Goal: Find specific page/section: Find specific page/section

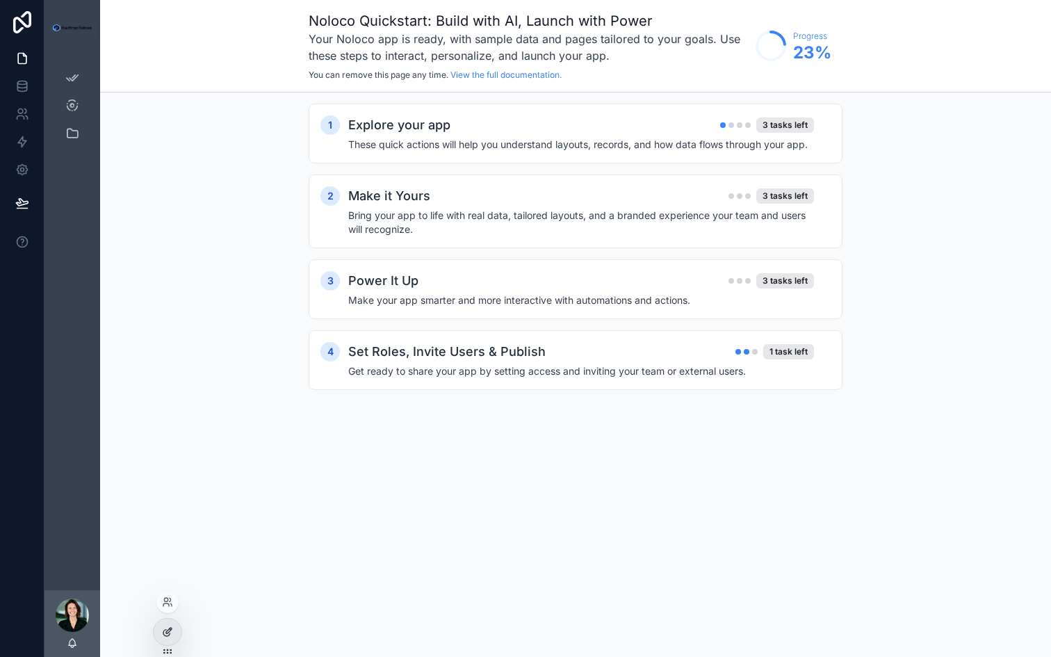
click at [161, 631] on div at bounding box center [168, 632] width 28 height 26
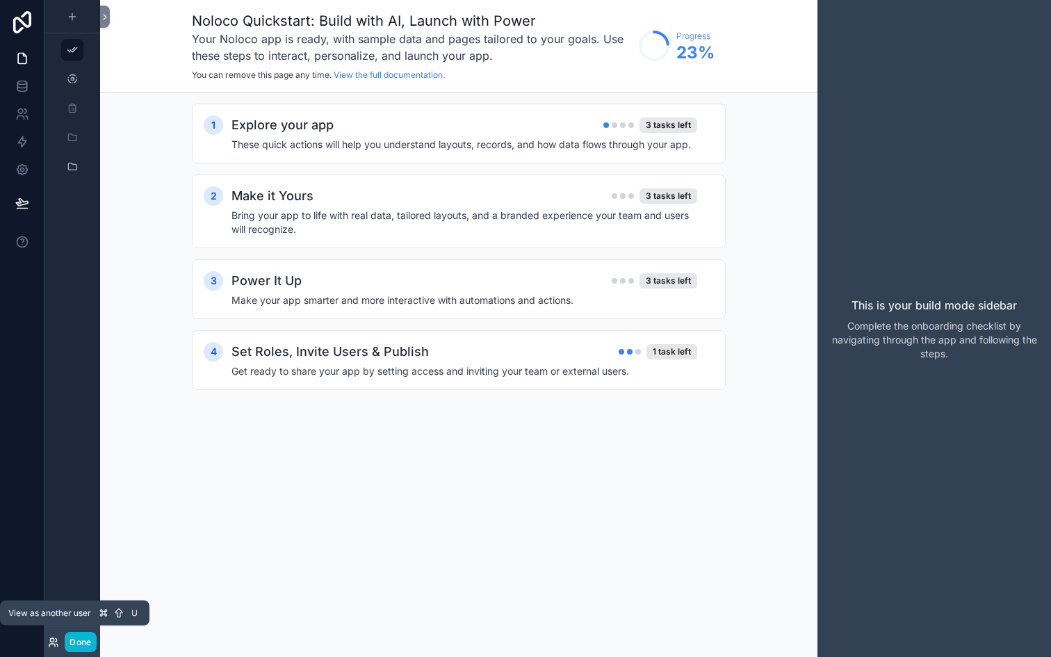
click at [54, 641] on icon at bounding box center [52, 639] width 3 height 3
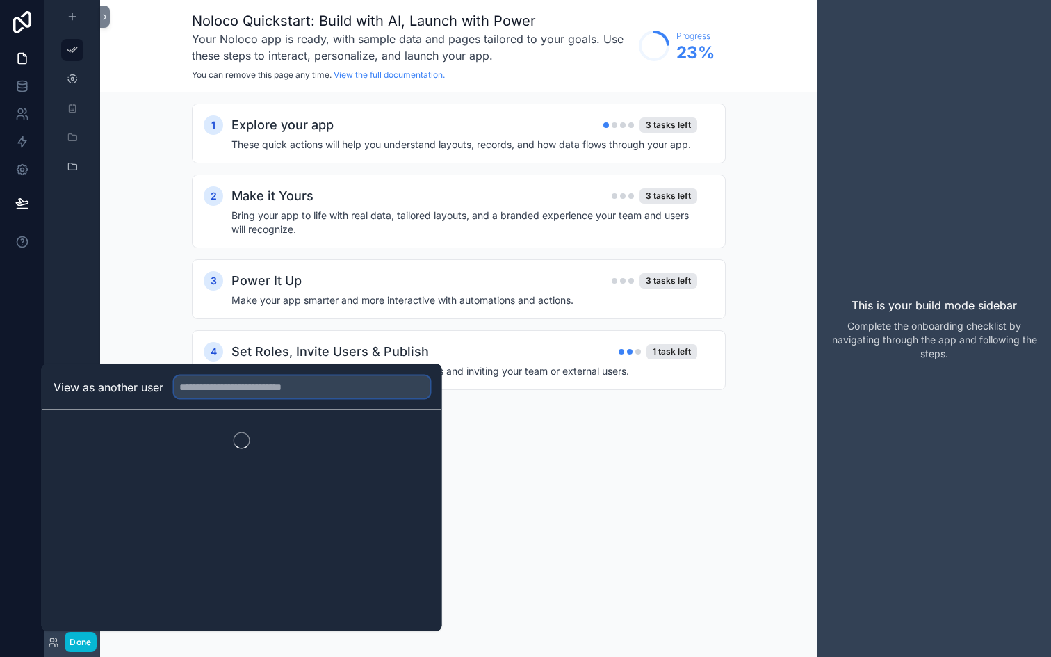
click at [205, 391] on input "text" at bounding box center [303, 387] width 256 height 22
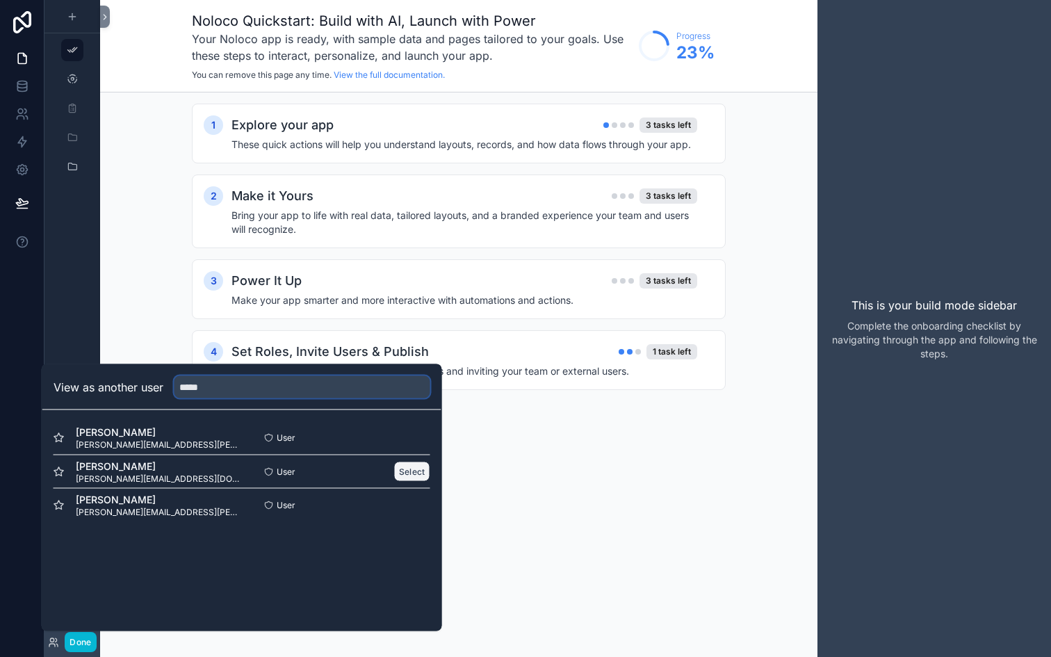
type input "*****"
click at [403, 471] on button "Select" at bounding box center [412, 472] width 36 height 20
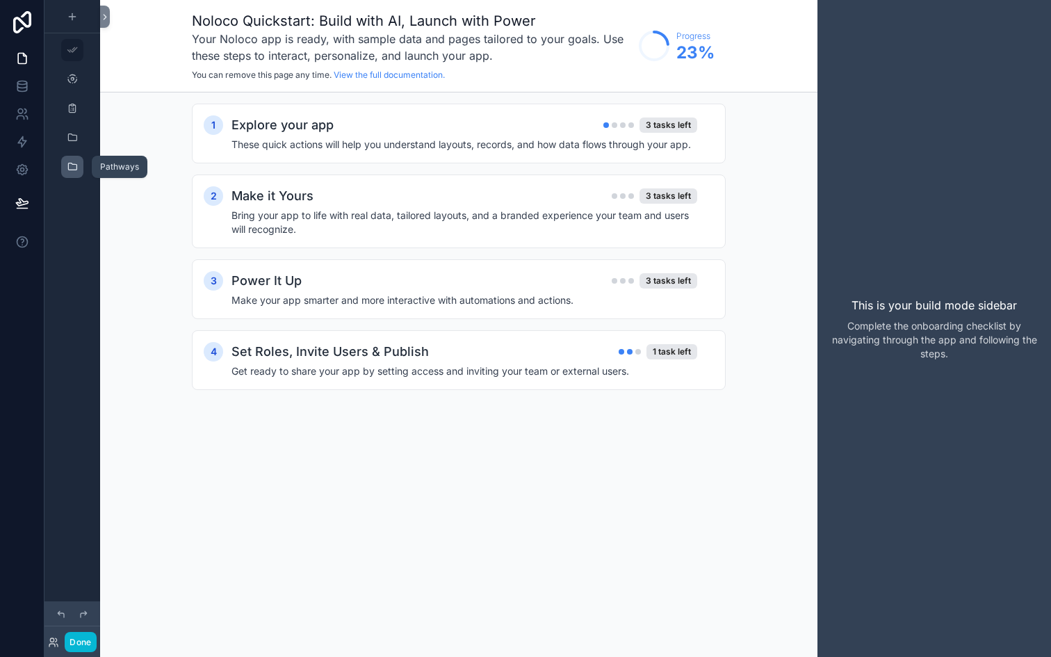
click at [70, 168] on icon "scrollable content" at bounding box center [72, 166] width 11 height 11
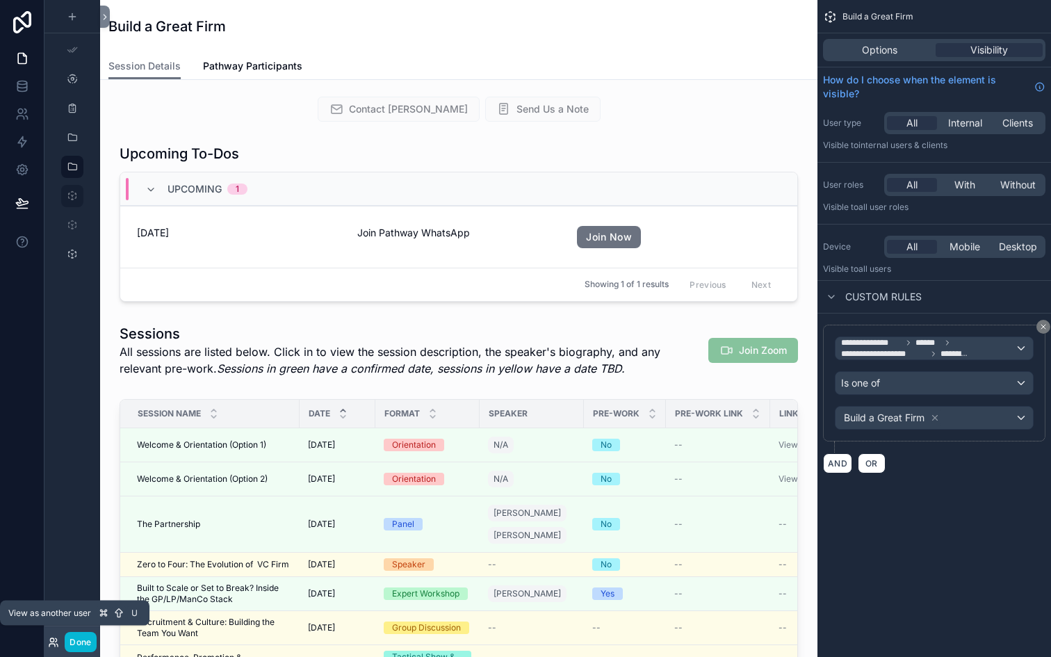
click at [48, 643] on icon at bounding box center [53, 642] width 11 height 11
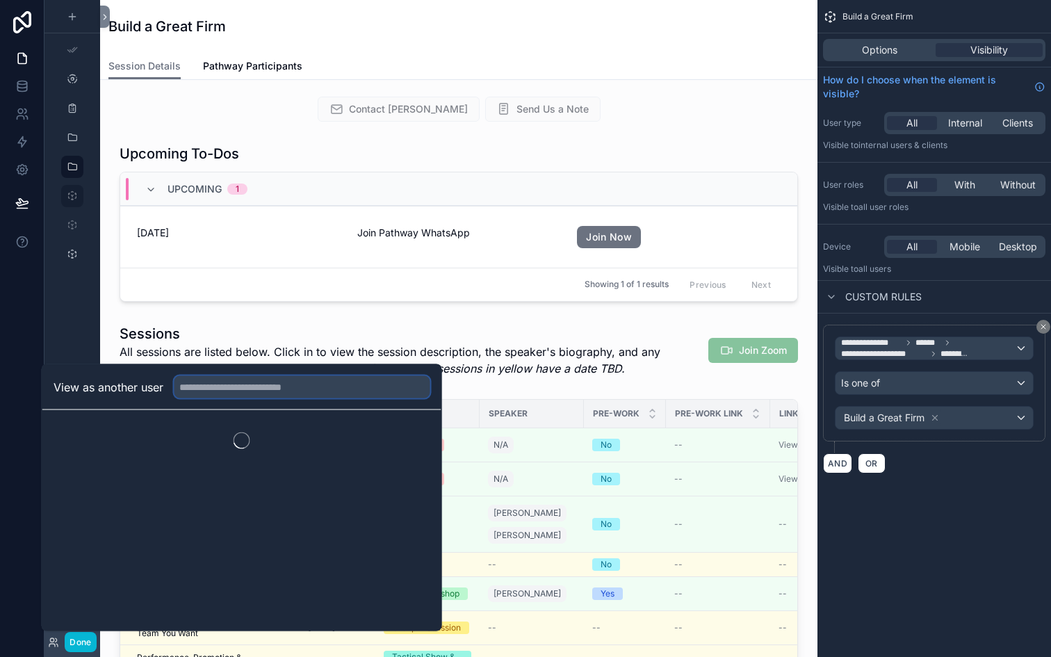
click at [214, 385] on input "text" at bounding box center [303, 387] width 256 height 22
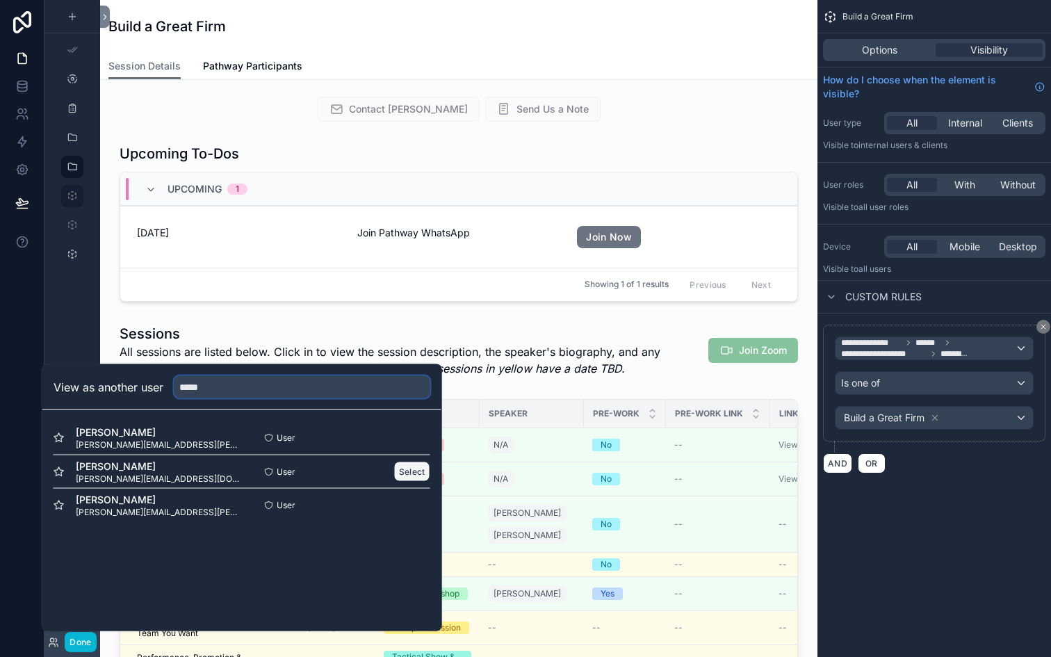
type input "*****"
click at [415, 478] on button "Select" at bounding box center [412, 472] width 36 height 20
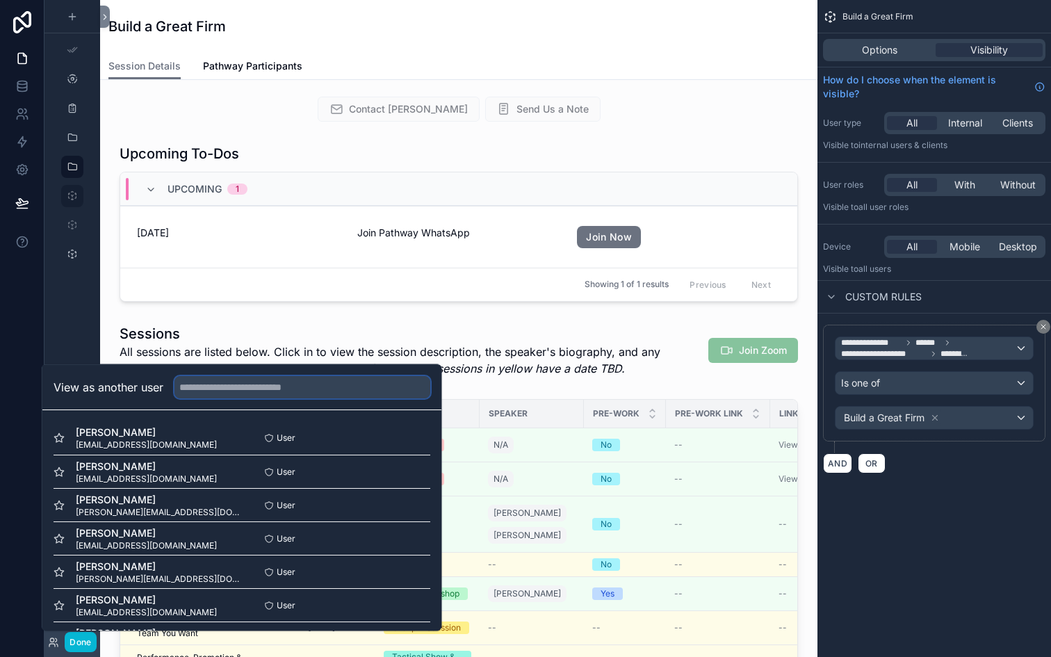
click at [229, 383] on input "text" at bounding box center [303, 387] width 256 height 22
type input "******"
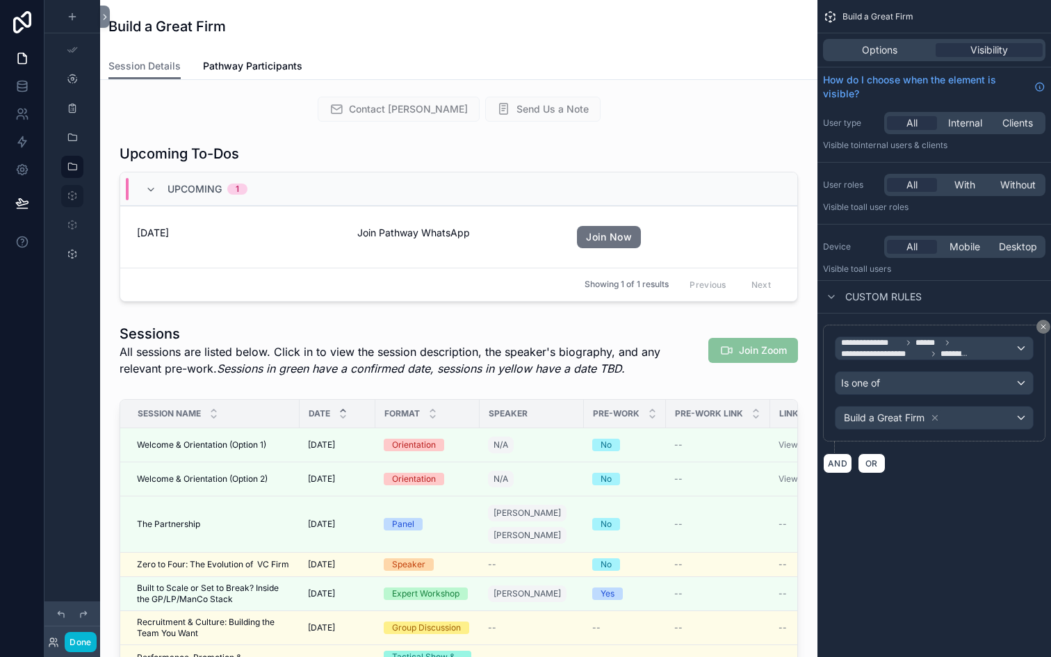
click at [74, 323] on div "scrollable content" at bounding box center [73, 167] width 56 height 334
click at [74, 639] on button "Done" at bounding box center [80, 642] width 31 height 20
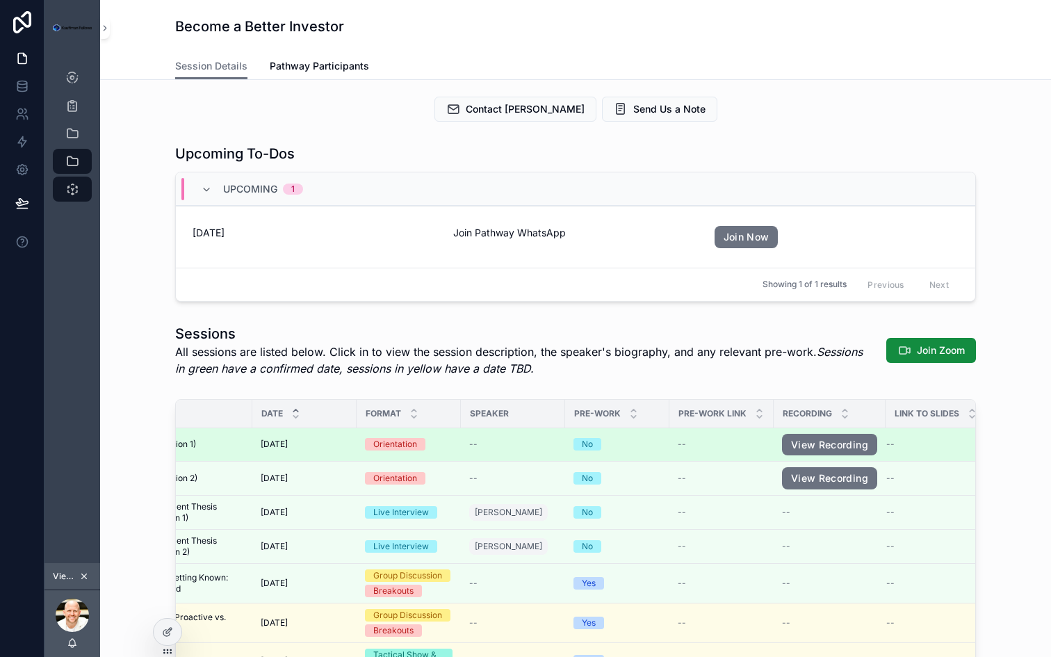
scroll to position [0, 140]
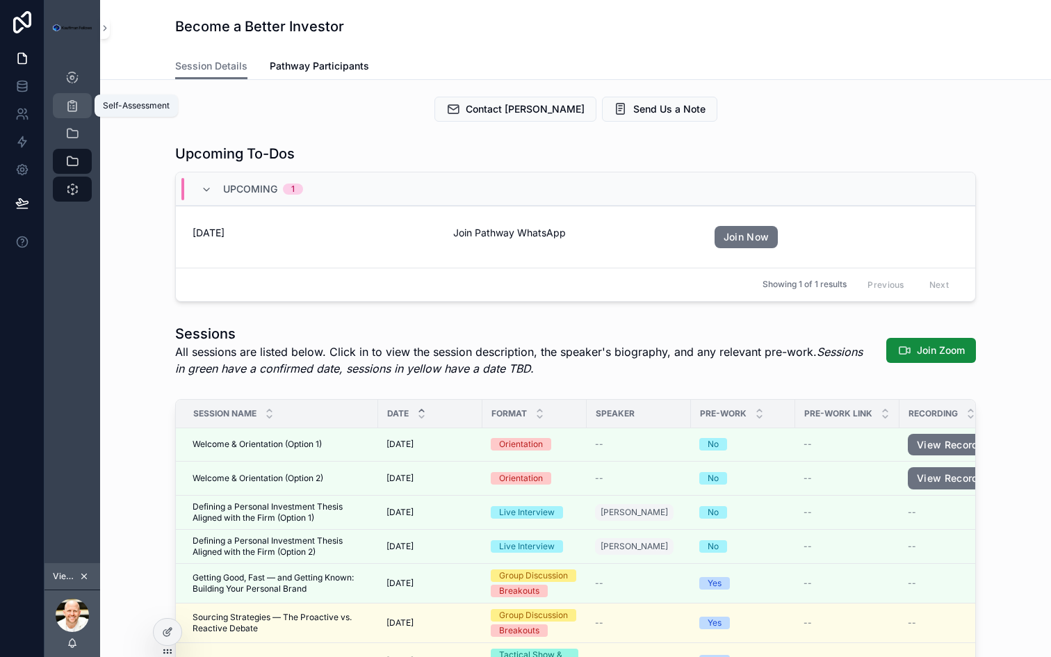
click at [70, 99] on icon "scrollable content" at bounding box center [72, 106] width 14 height 14
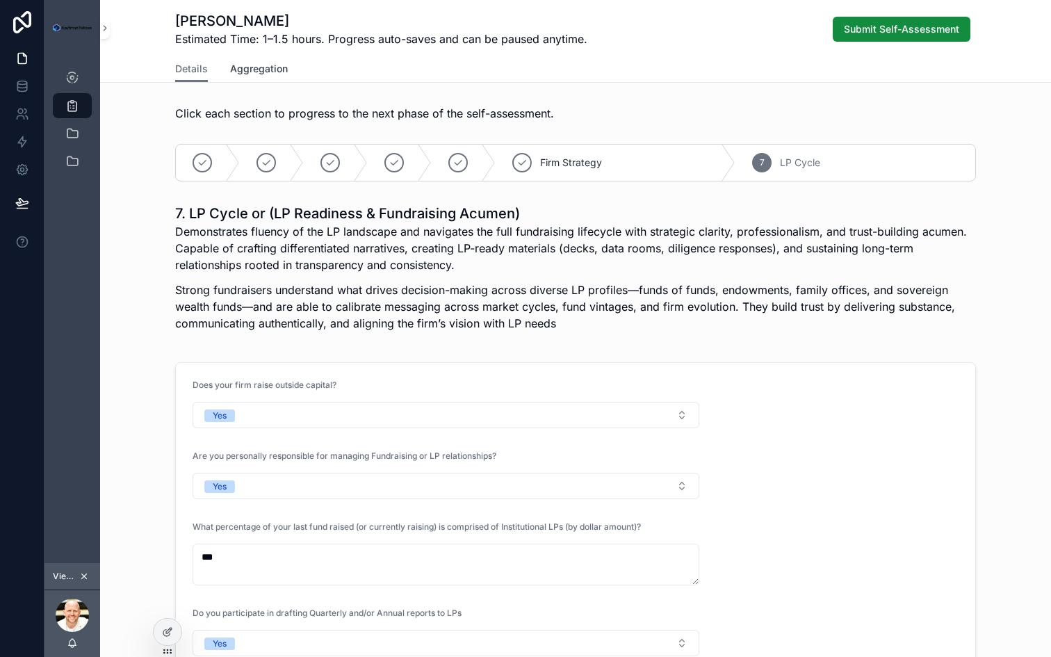
click at [271, 74] on span "Aggregation" at bounding box center [259, 69] width 58 height 14
